Goal: Obtain resource: Obtain resource

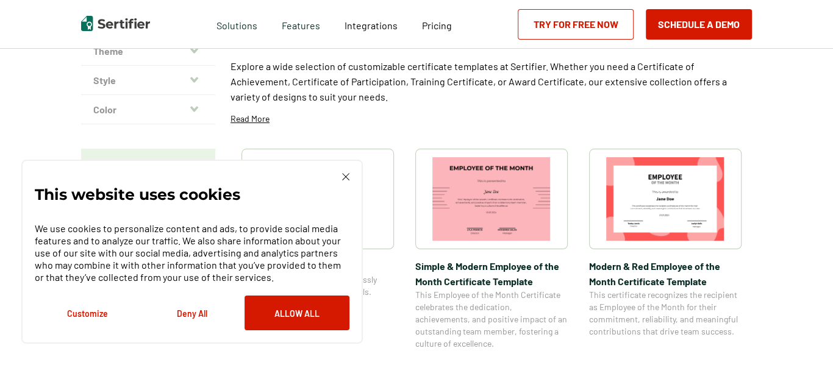
scroll to position [122, 0]
click at [295, 315] on button "Allow All" at bounding box center [297, 313] width 105 height 35
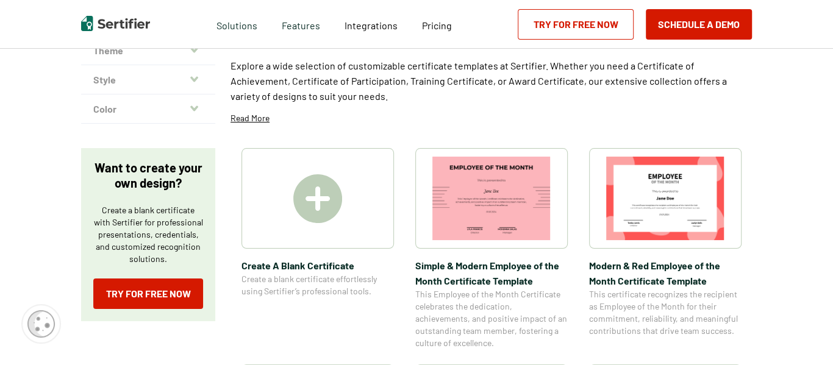
click at [309, 202] on img at bounding box center [317, 199] width 49 height 49
